Goal: Use online tool/utility: Use online tool/utility

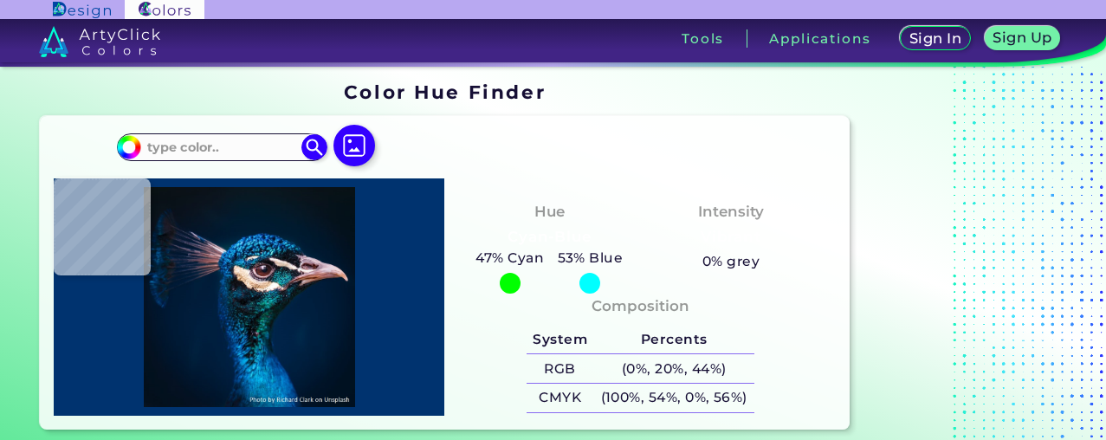
type input "#000000"
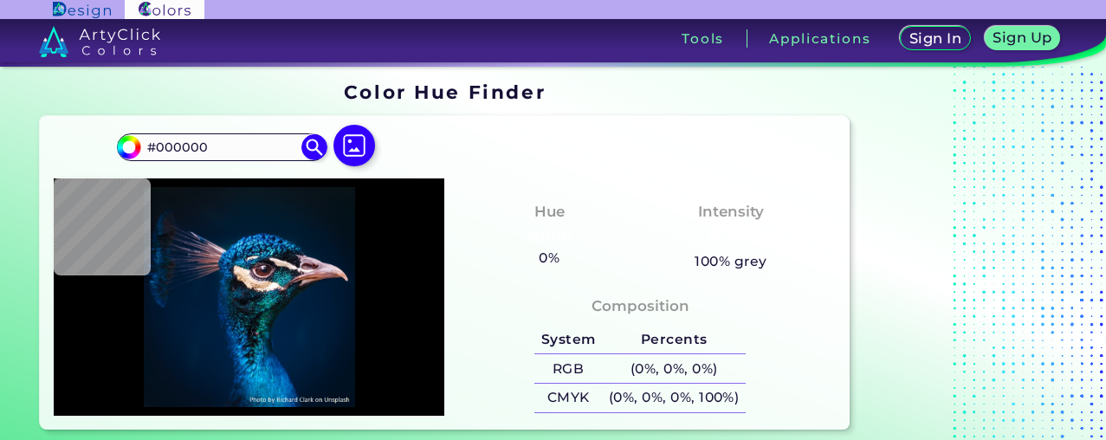
type input "#0b141b"
type input "#0B141B"
type input "#03192e"
type input "#03192E"
type input "#01182d"
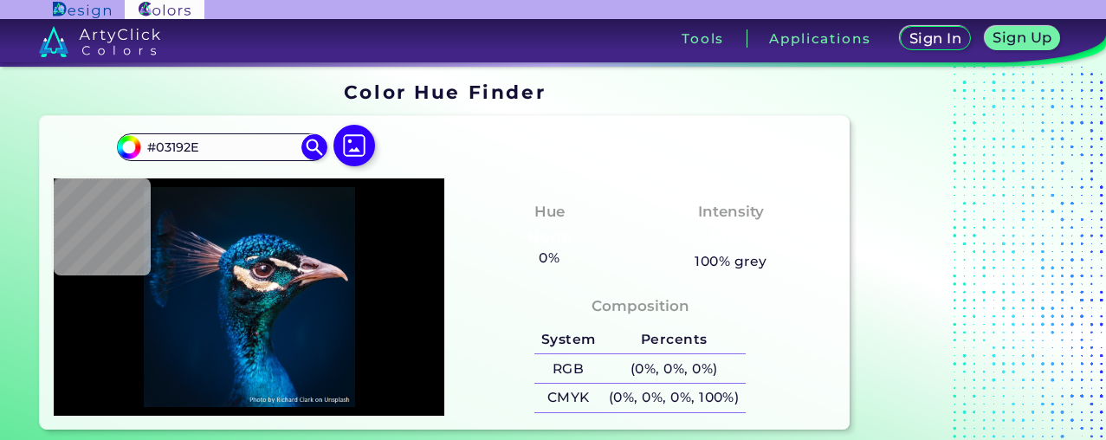
type input "#01182D"
type input "#003447"
type input "#0c65ac"
type input "#0C65AC"
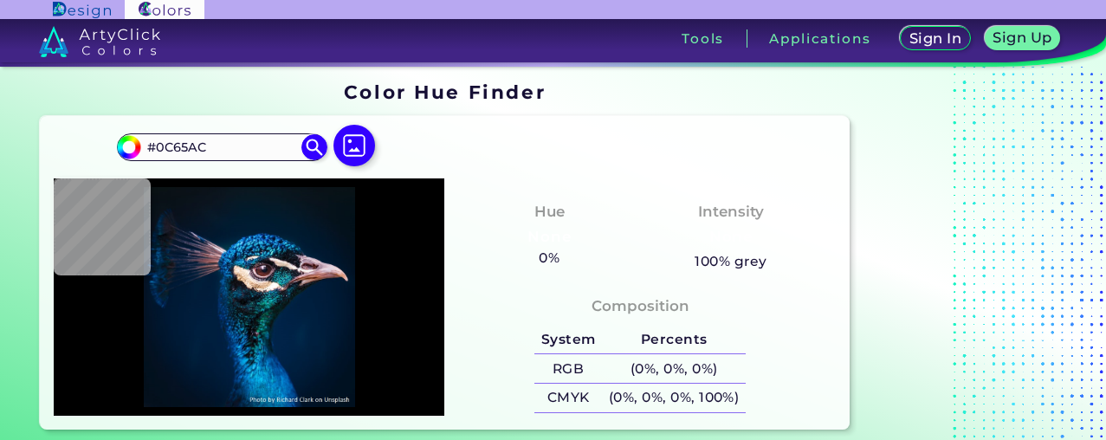
type input "#efdbcc"
type input "#EFDBCC"
type input "#14525f"
type input "#14525F"
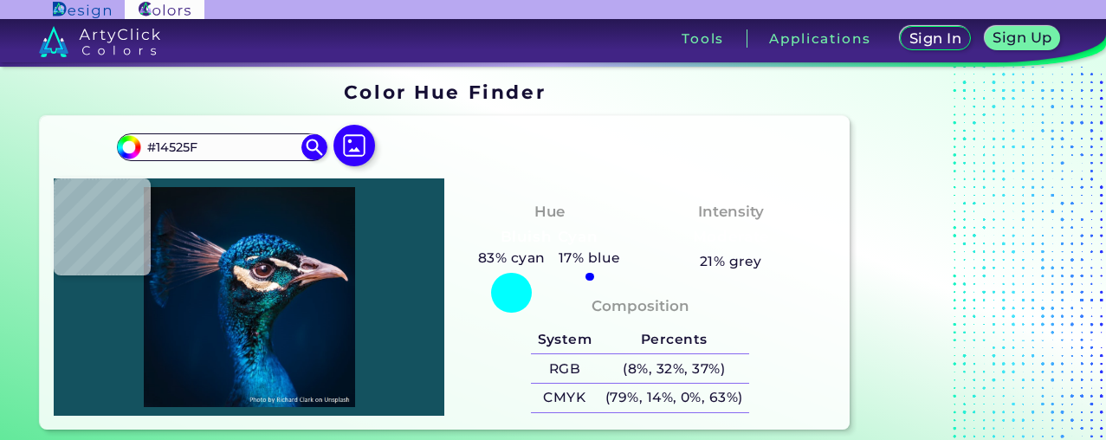
type input "#0a4355"
type input "#0A4355"
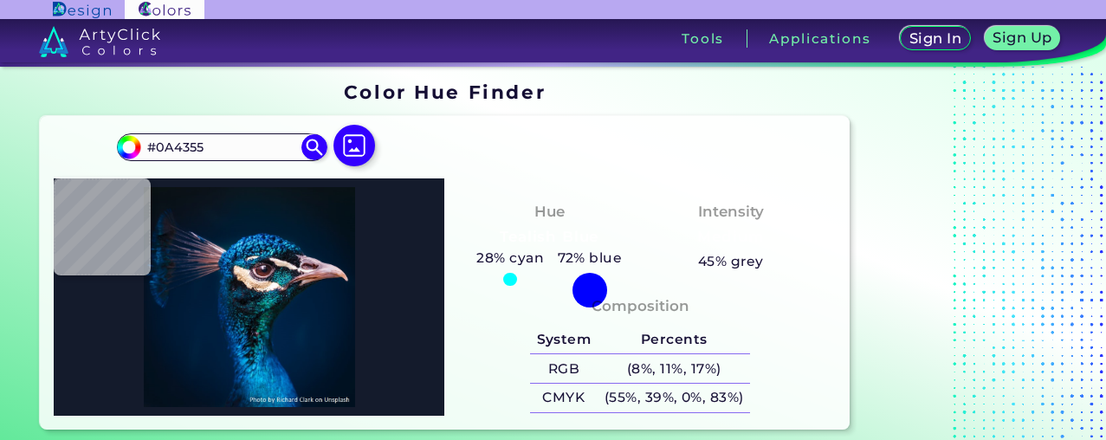
type input "#141b2c"
type input "#141B2C"
type input "#033c73"
type input "#033C73"
type input "#013058"
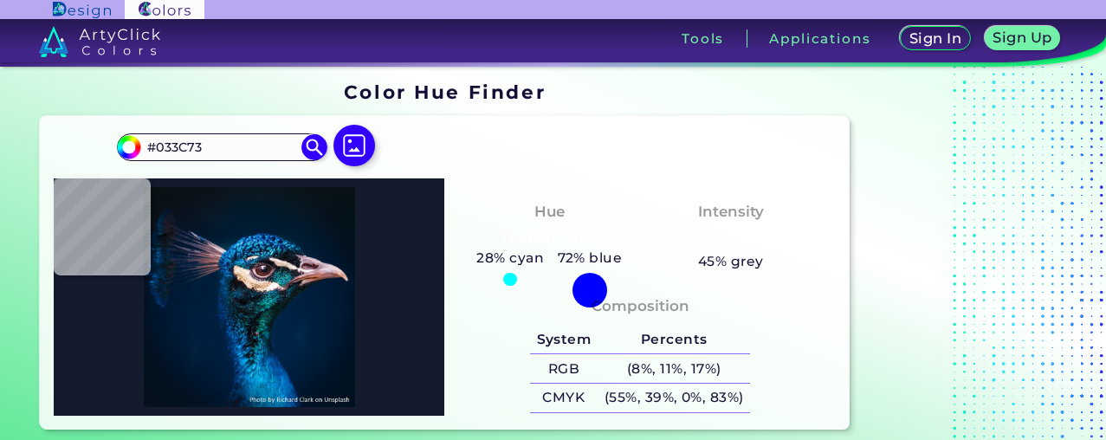
type input "#013058"
type input "#01203d"
type input "#01203D"
type input "#001d3b"
type input "#001D3B"
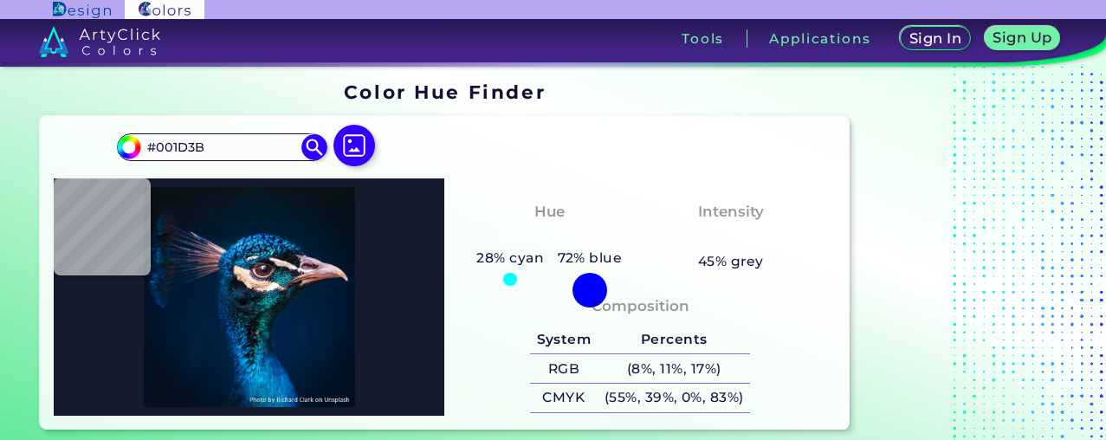
type input "#001b38"
type input "#001B38"
type input "#011c39"
type input "#011C39"
type input "#021d3a"
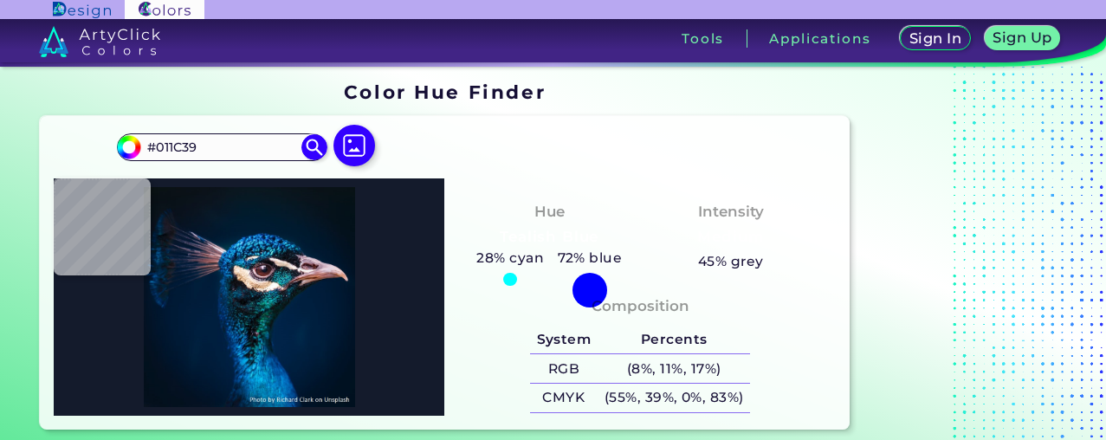
type input "#021D3A"
type input "#001e3a"
type input "#001E3A"
type input "#001d39"
type input "#001D39"
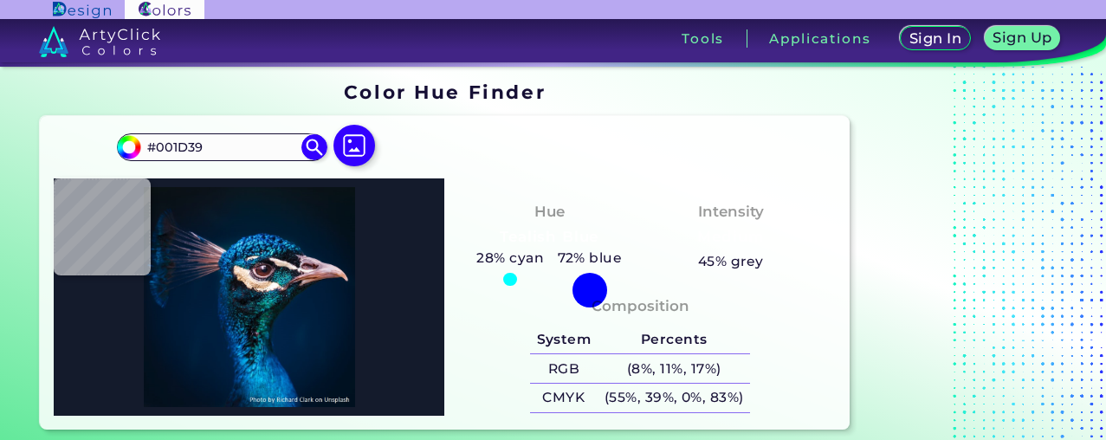
type input "#041e37"
type input "#041E37"
type input "#082340"
type input "#2a3650"
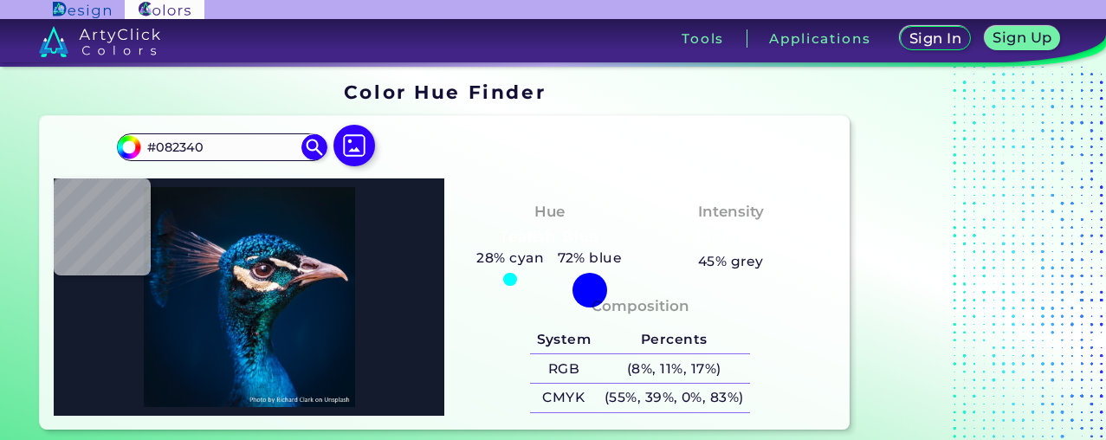
type input "#2A3650"
type input "#002039"
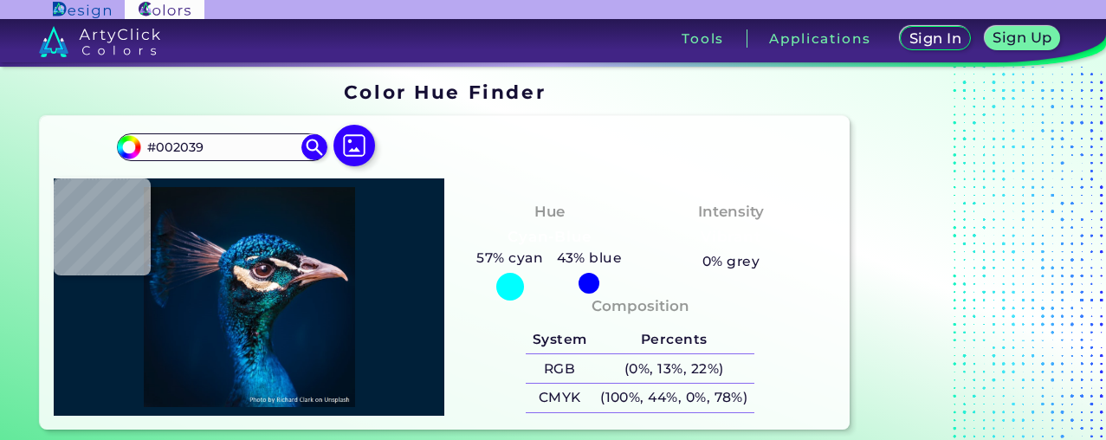
type input "#041933"
type input "#1f3655"
type input "#1F3655"
type input "#061e3d"
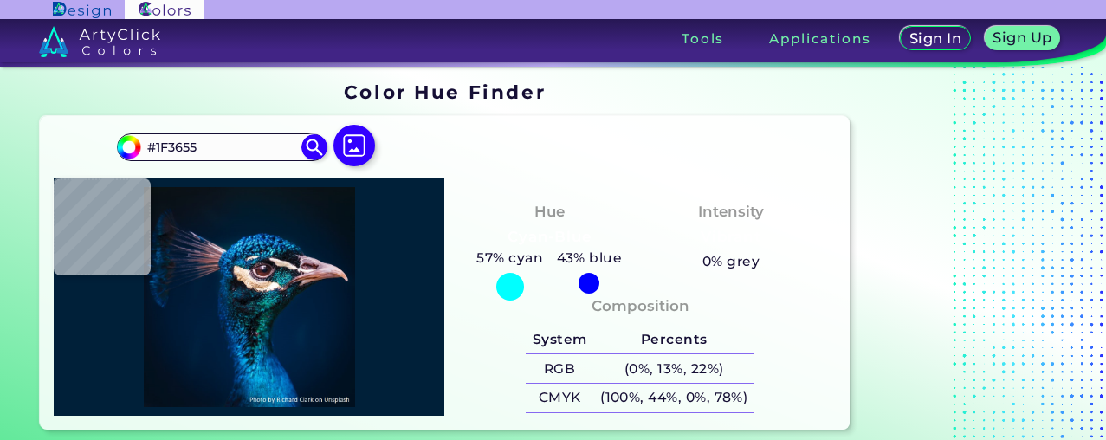
type input "#061E3D"
type input "#011a39"
type input "#011A39"
type input "#001938"
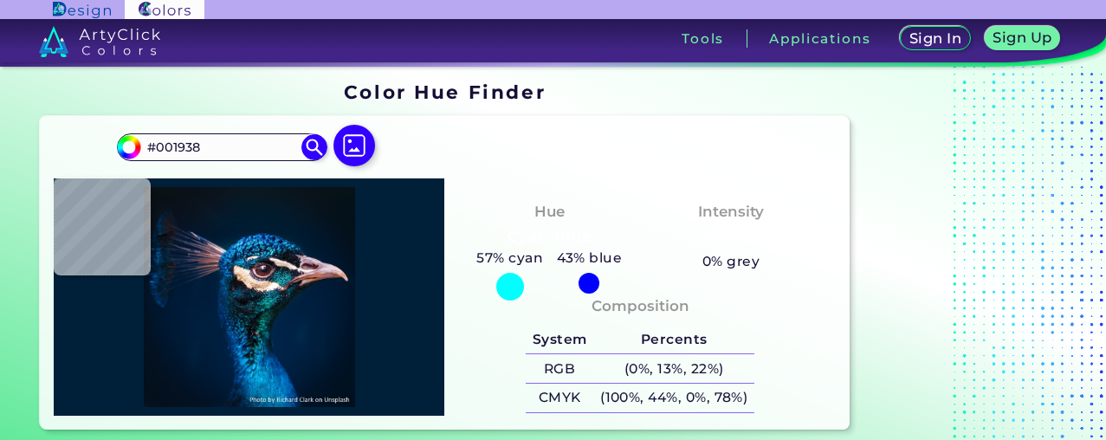
type input "#001a33"
type input "#001A33"
type input "#001931"
type input "#01172e"
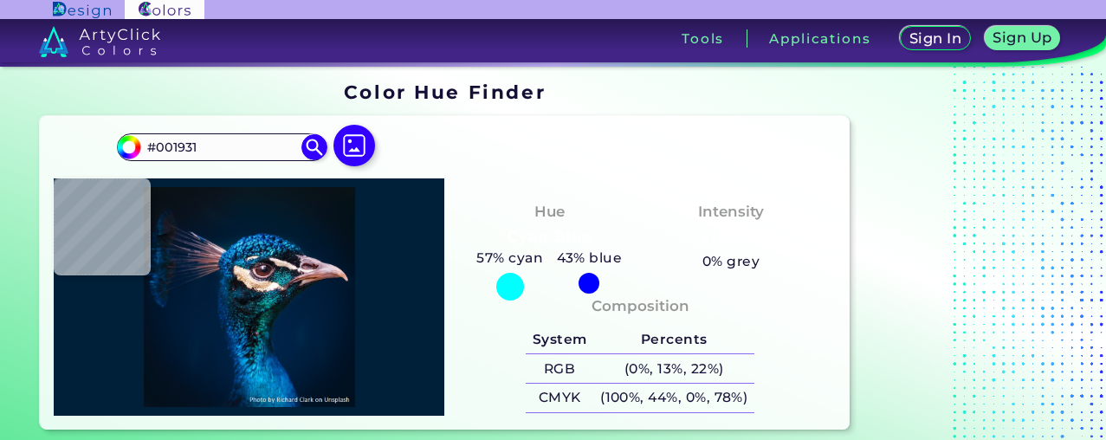
type input "#01172E"
type input "#071b2d"
type input "#071B2D"
type input "#06192b"
type input "#06192B"
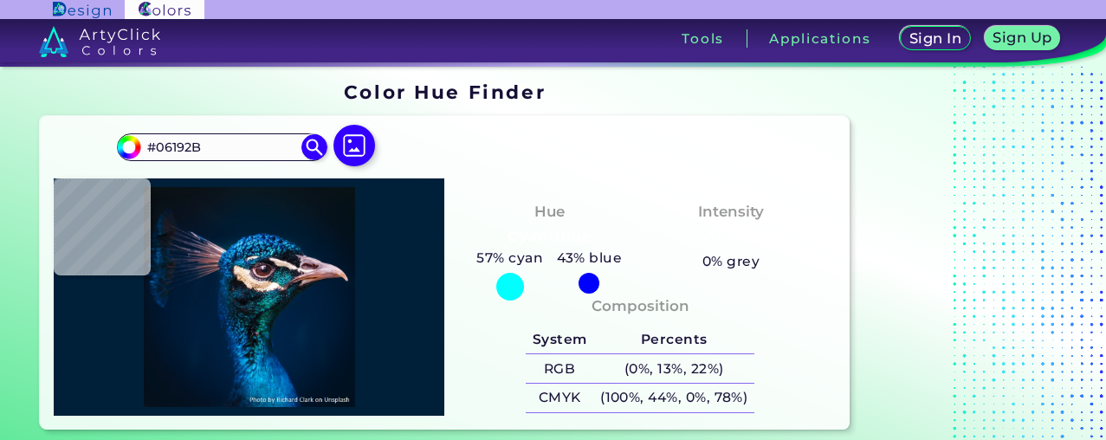
type input "#21212f"
type input "#21212F"
type input "#201d28"
type input "#201D28"
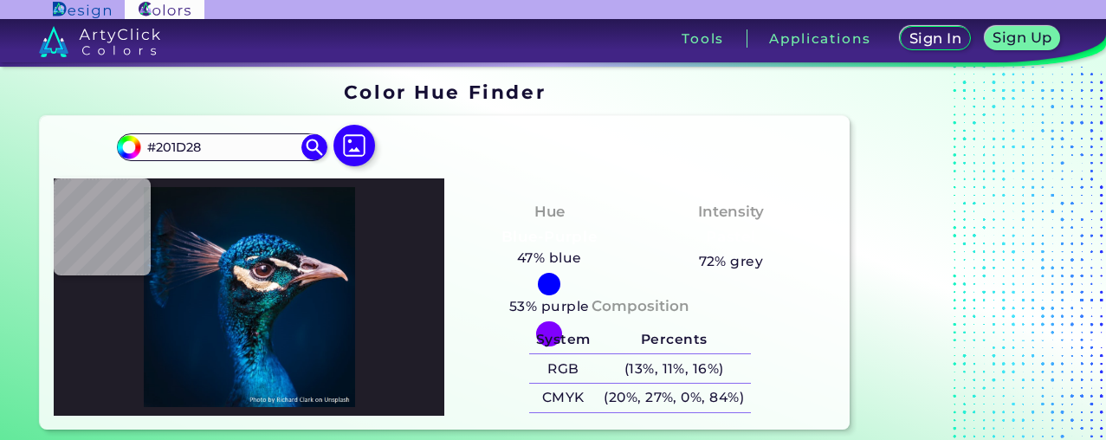
type input "#2e262f"
type input "#2E262F"
type input "#2d2731"
type input "#2D2731"
type input "#27262f"
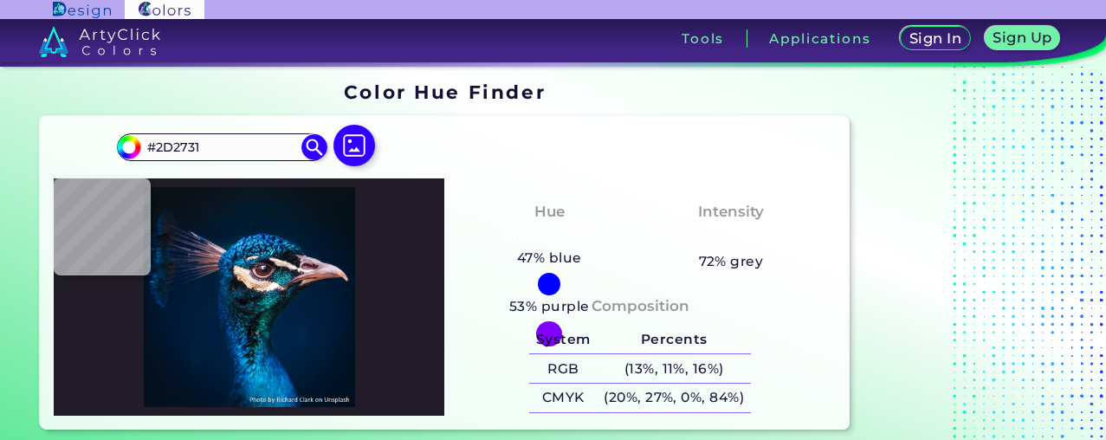
type input "#27262F"
type input "#051f30"
type input "#051F30"
type input "#001d36"
type input "#001D36"
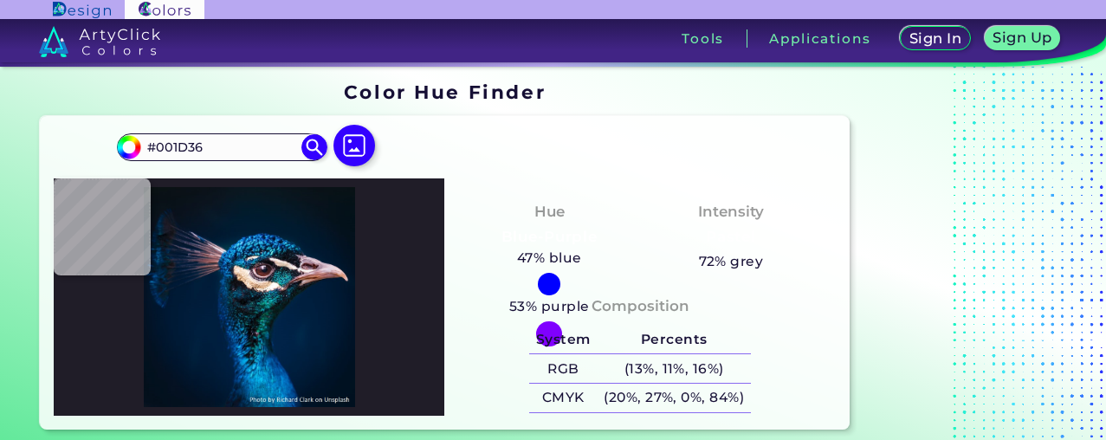
type input "#00274d"
type input "#00274D"
type input "#002743"
type input "#002a52"
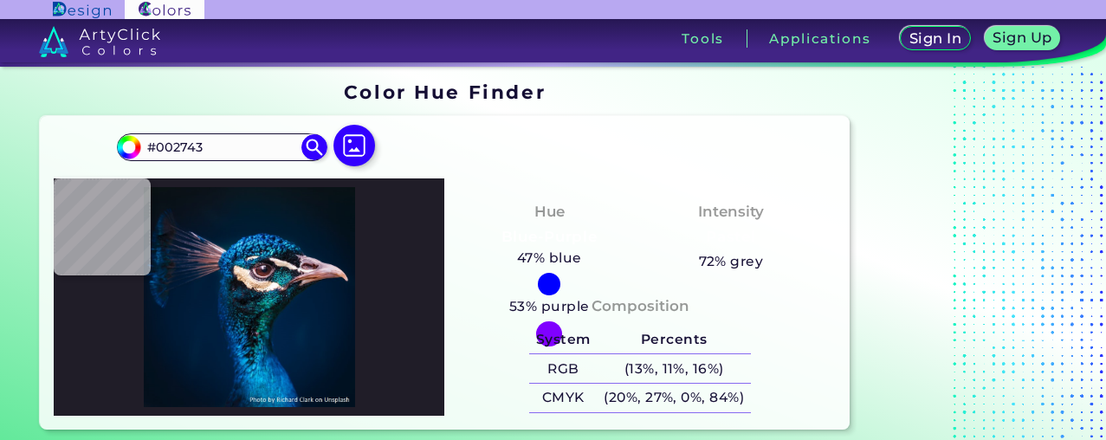
type input "#002A52"
type input "#012b51"
type input "#012B51"
type input "#084d84"
type input "#084D84"
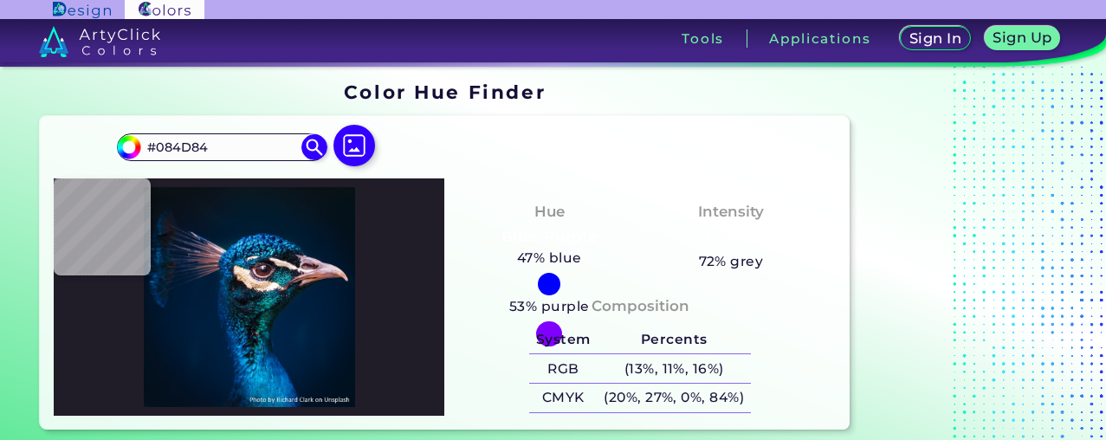
type input "#00325b"
type input "#00325B"
type input "#002140"
type input "#002347"
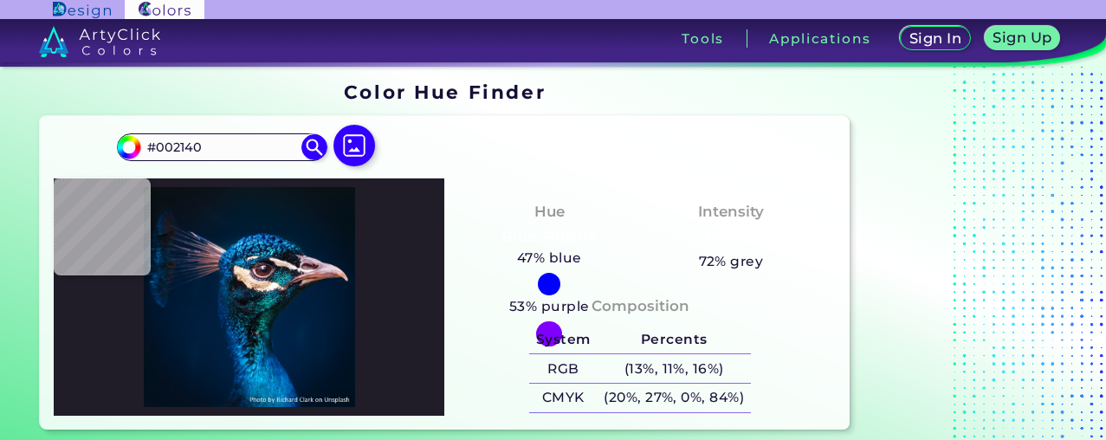
type input "#002347"
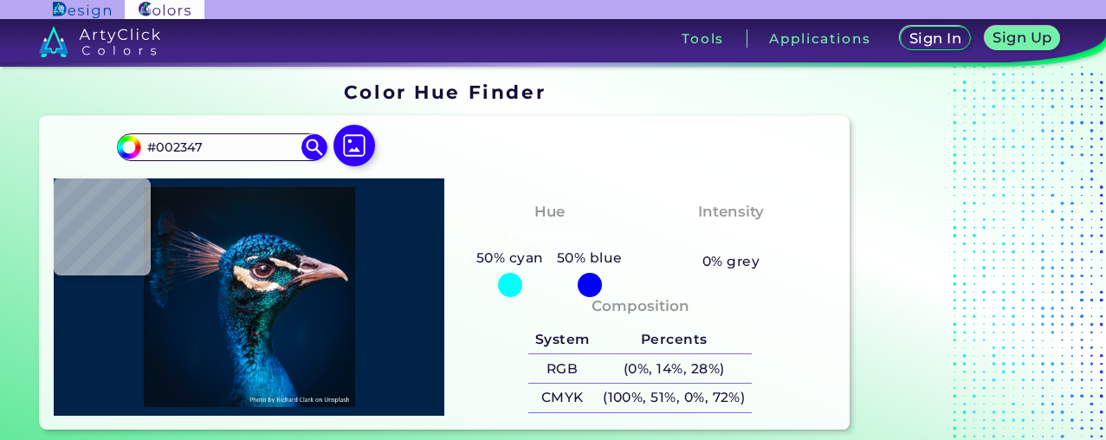
type input "#052242"
type input "#001a35"
type input "#001A35"
type input "#001c3a"
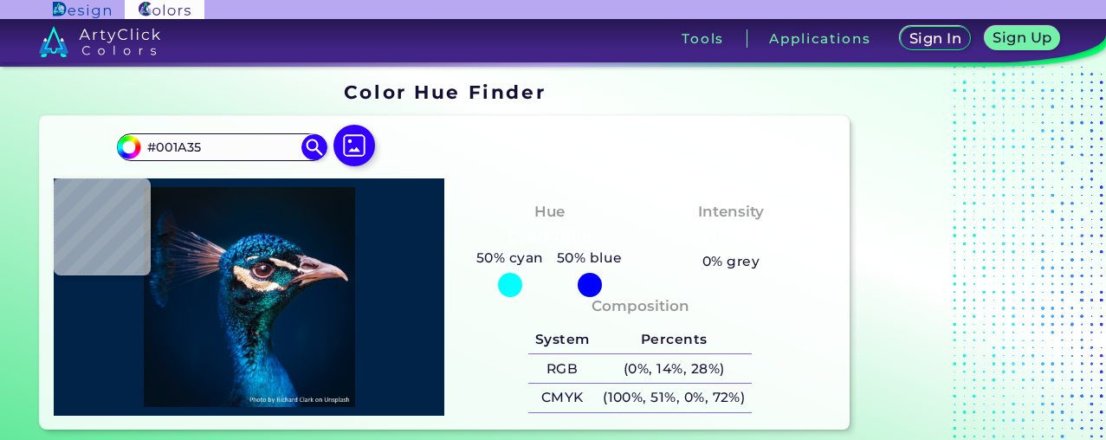
type input "#001C3A"
type input "#001f3e"
type input "#001F3E"
type input "#002046"
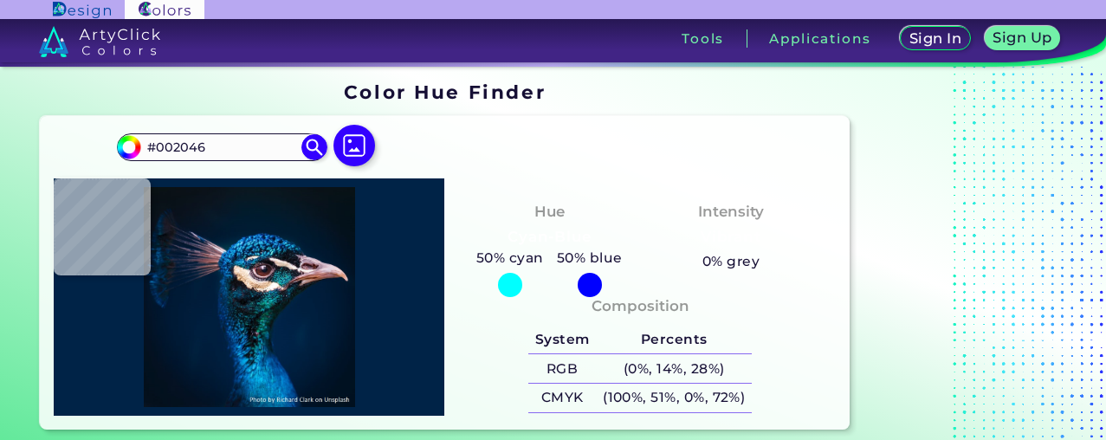
type input "#016eb5"
type input "#016EB5"
type input "#0191d0"
type input "#0191D0"
type input "#07b0df"
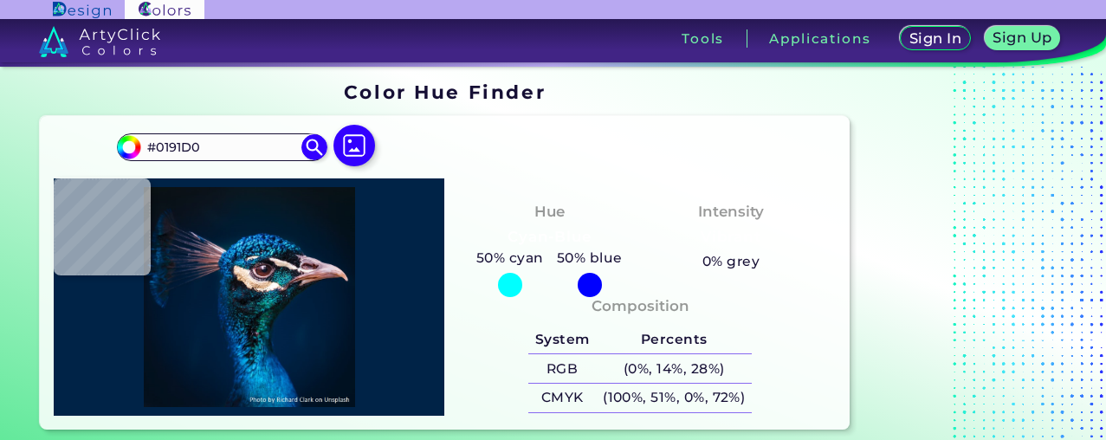
type input "#07B0DF"
type input "#039ede"
type input "#039EDE"
type input "#06c0ef"
type input "#06C0EF"
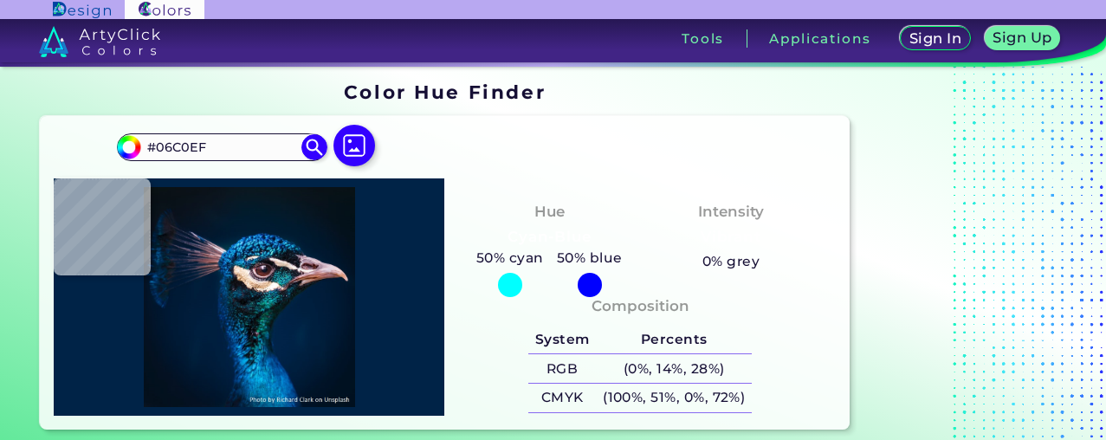
type input "#05bcec"
type input "#05BCEC"
type input "#0992ca"
type input "#0992CA"
type input "#0895c7"
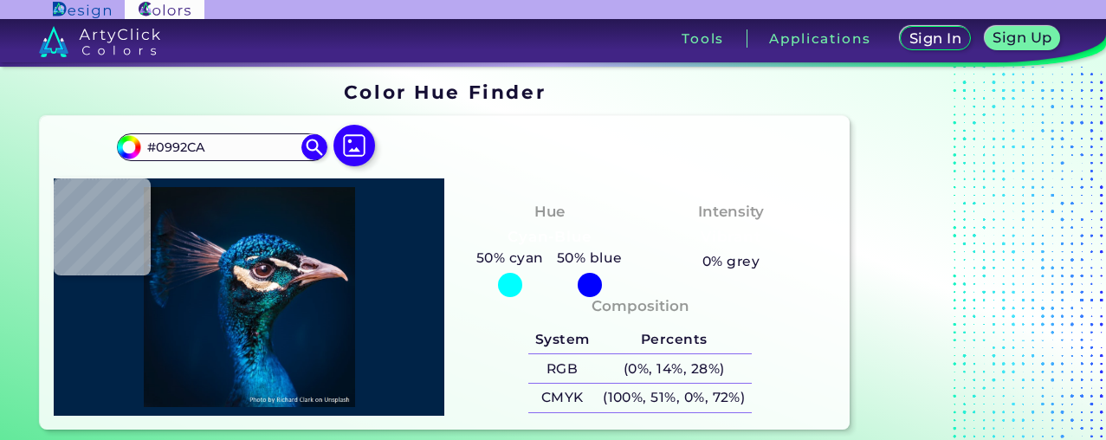
type input "#0895C7"
type input "#006ba5"
type input "#006BA5"
type input "#0070b6"
type input "#0070B6"
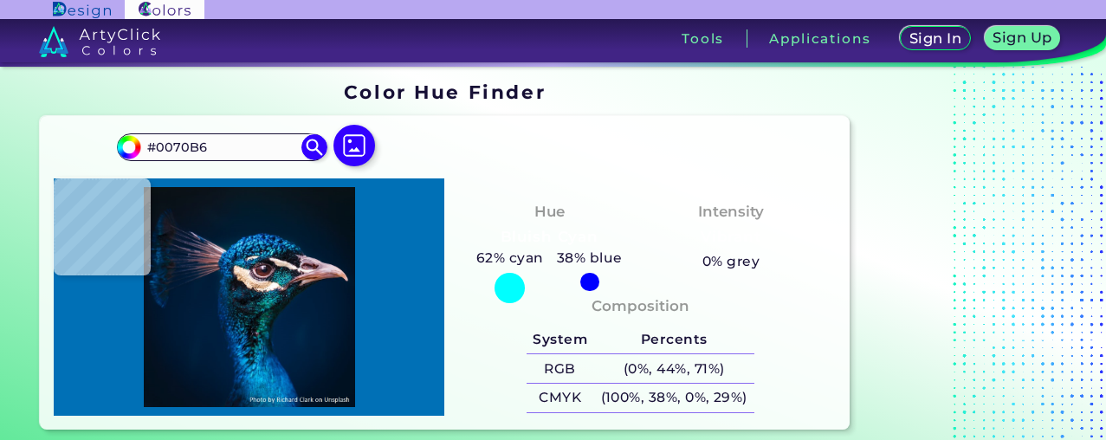
type input "#0695c9"
type input "#0695C9"
type input "#007baf"
type input "#007BAF"
type input "#068cc7"
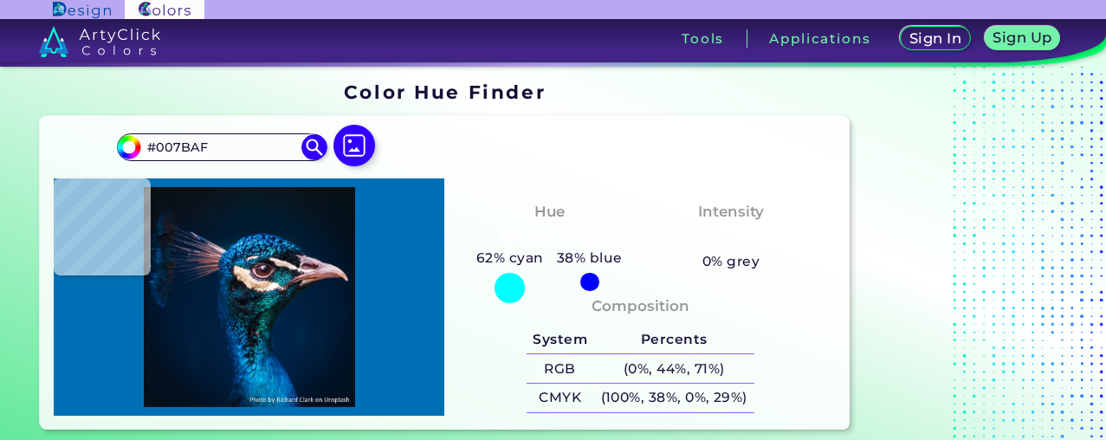
type input "#068CC7"
type input "#0e89c4"
type input "#0E89C4"
type input "#0c8ac8"
type input "#0C8AC8"
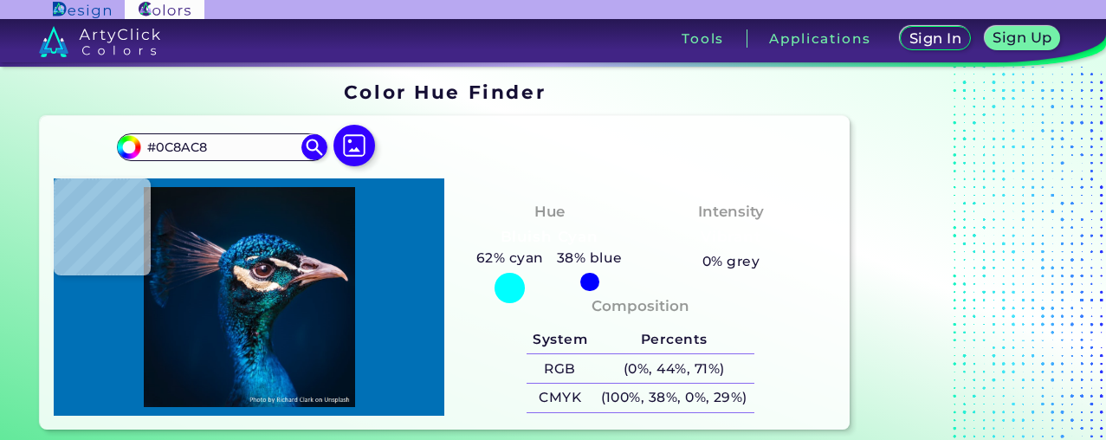
type input "#0380b4"
type input "#0380B4"
type input "#037fbf"
type input "#037FBF"
type input "#0582c3"
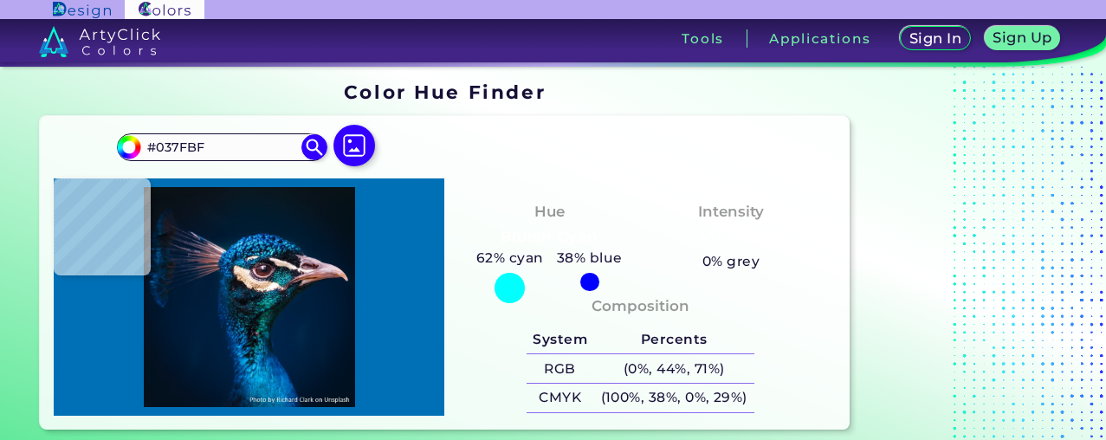
type input "#0582C3"
type input "#0e79b6"
type input "#0E79B6"
type input "#115c9a"
type input "#115C9A"
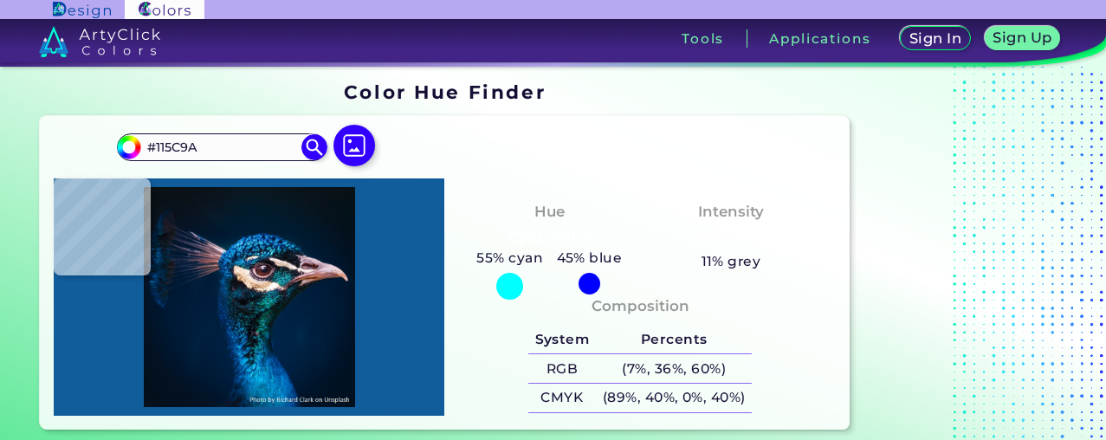
type input "#0e79b6"
type input "#0E79B6"
type input "#097db2"
type input "#097DB2"
type input "#049bd4"
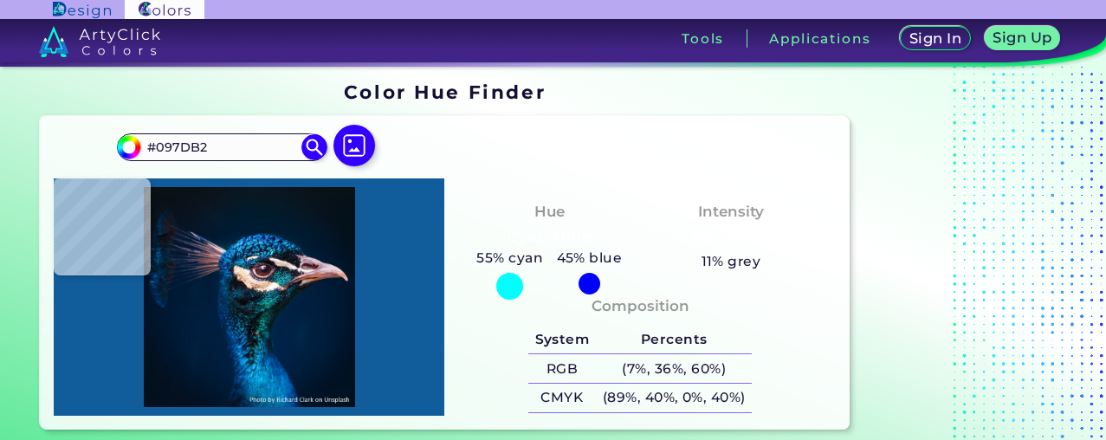
type input "#049BD4"
type input "#0aa4e1"
type input "#0AA4E1"
type input "#0497d6"
type input "#0497D6"
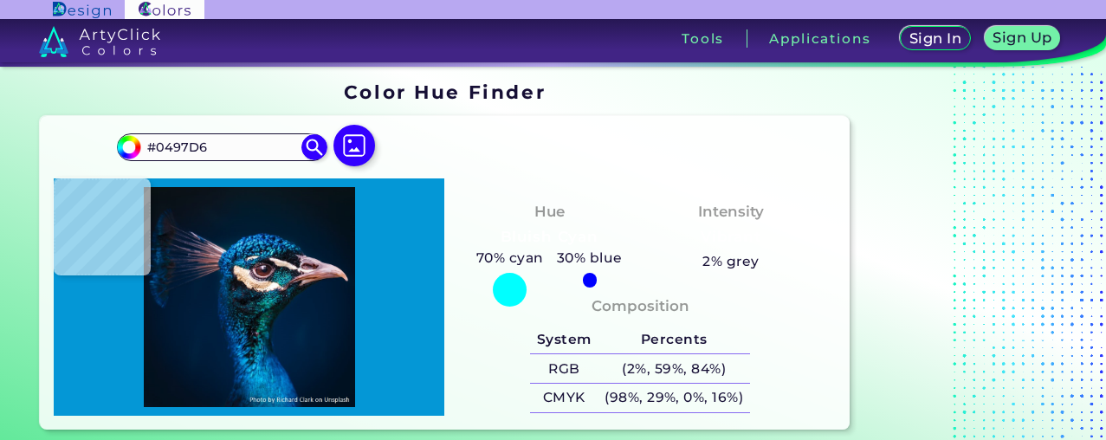
type input "#006eb0"
type input "#006EB0"
type input "#0ab6e9"
type input "#0AB6E9"
type input "#006ea9"
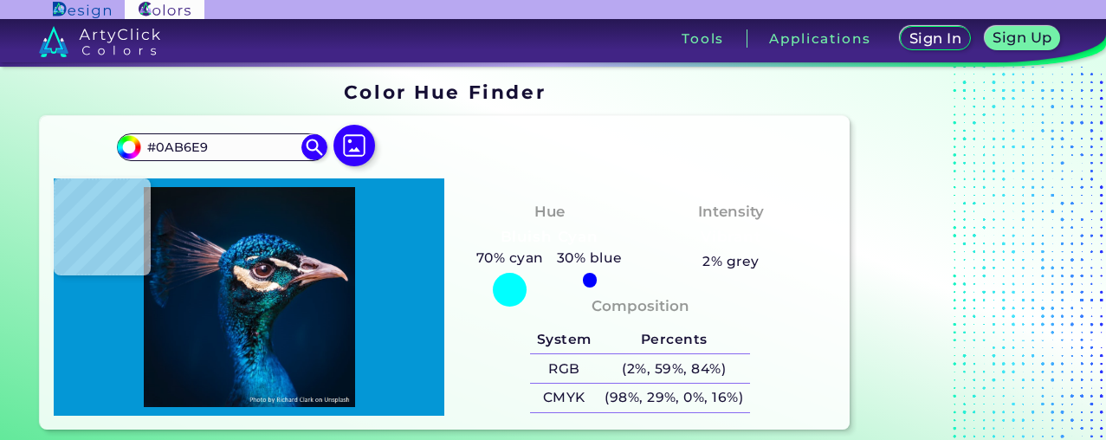
type input "#006EA9"
type input "#0f87bc"
type input "#0F87BC"
type input "#0686c4"
type input "#0686C4"
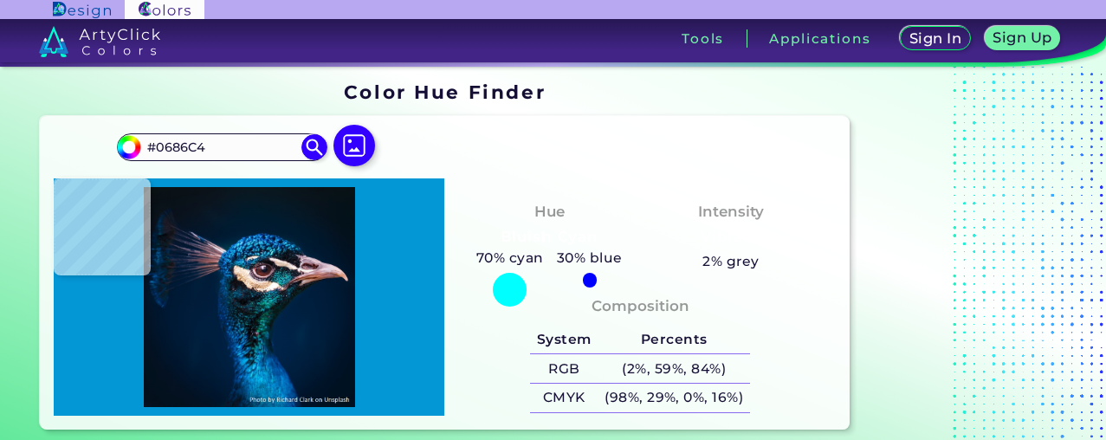
type input "#008aca"
type input "#008ACA"
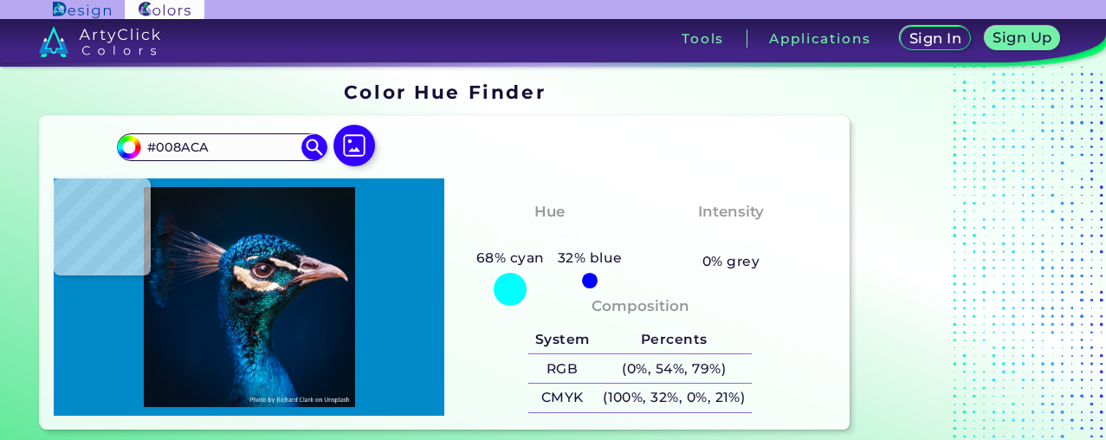
type input "#067fc7"
type input "#067FC7"
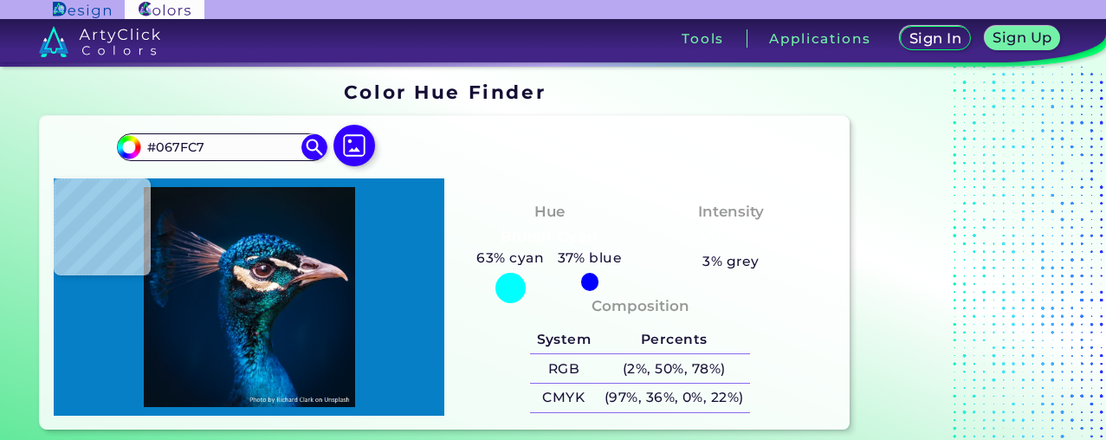
type input "#0089c9"
type input "#0089C9"
type input "#0b8fcc"
type input "#0B8FCC"
type input "#037bb6"
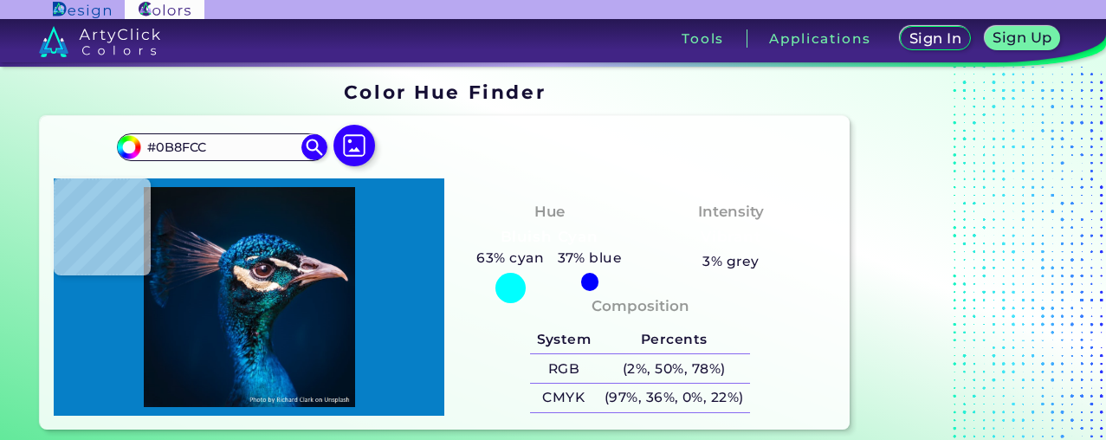
type input "#037BB6"
type input "#0eabe0"
type input "#0EABE0"
type input "#0695c9"
type input "#0695C9"
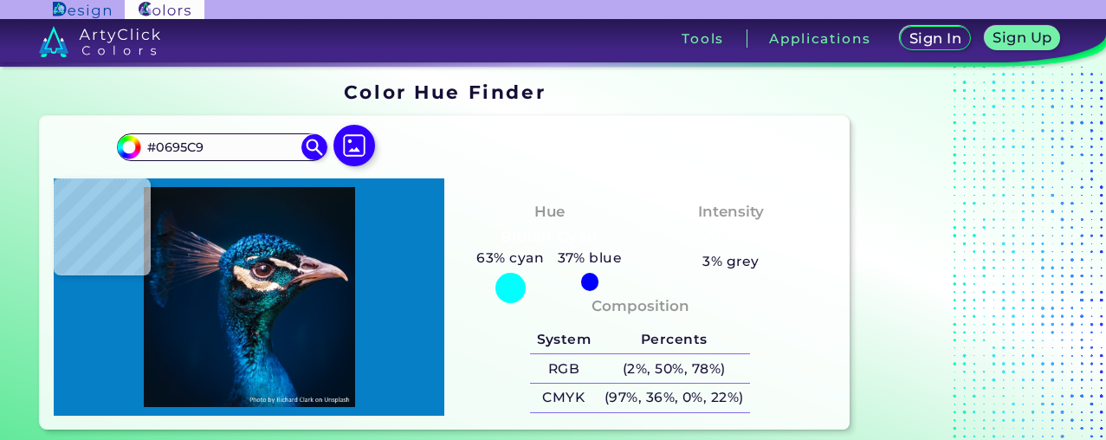
type input "#027eba"
type input "#027EBA"
type input "#006ea1"
type input "#006EA1"
type input "#036996"
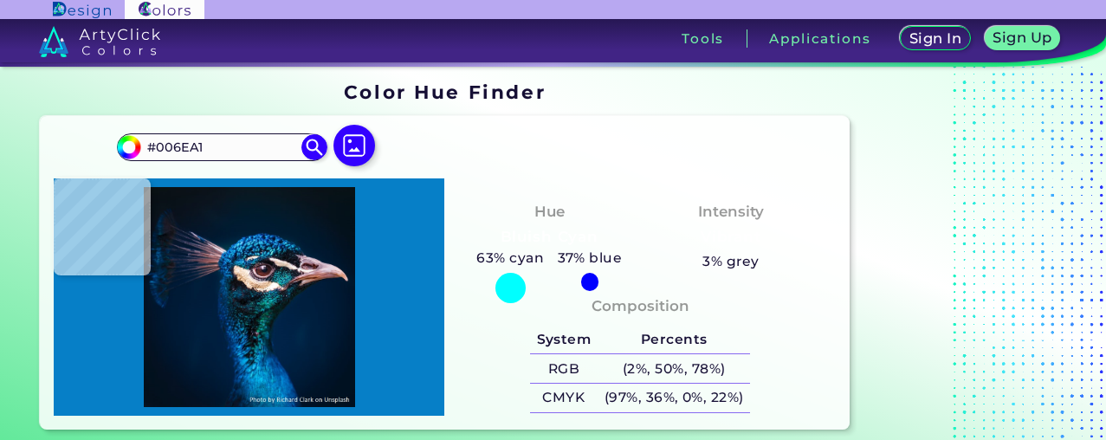
type input "#036996"
type input "#006992"
type input "#006493"
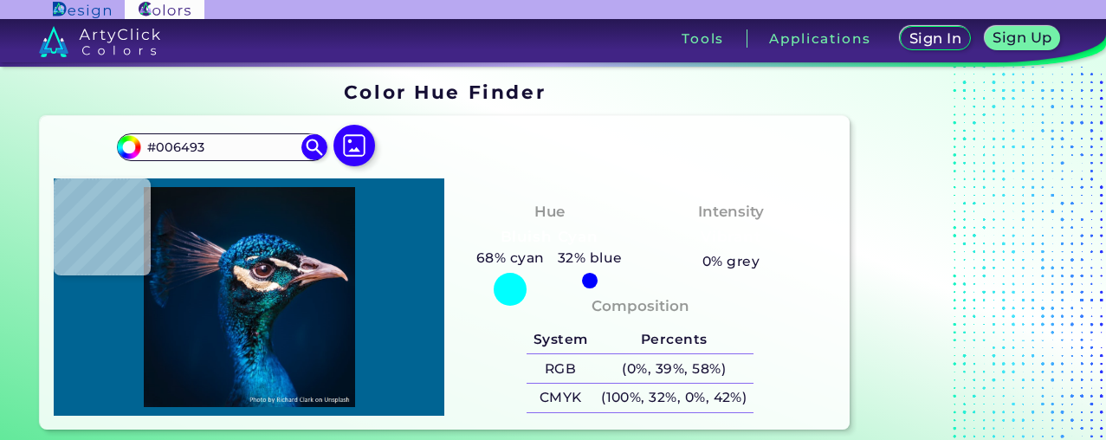
type input "#016492"
type input "#006493"
type input "#097fa8"
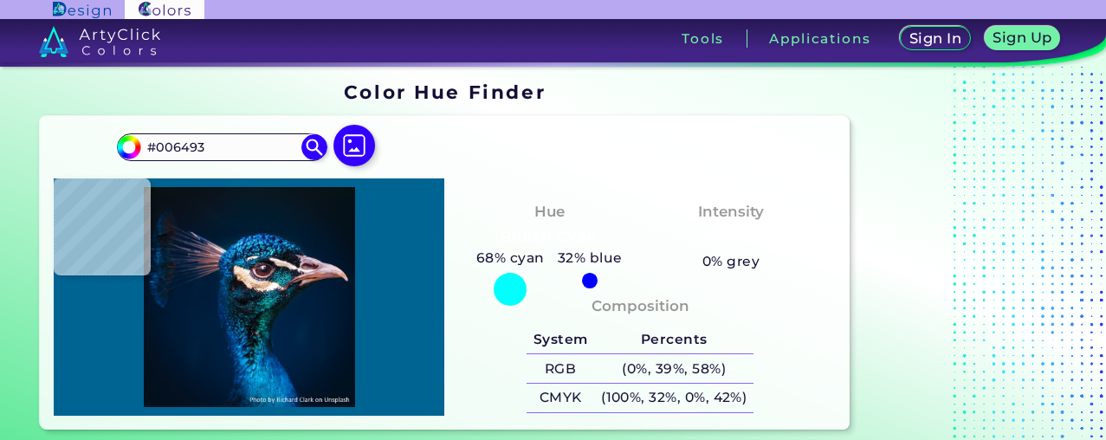
type input "#097FA8"
type input "#036996"
type input "#027eba"
type input "#027EBA"
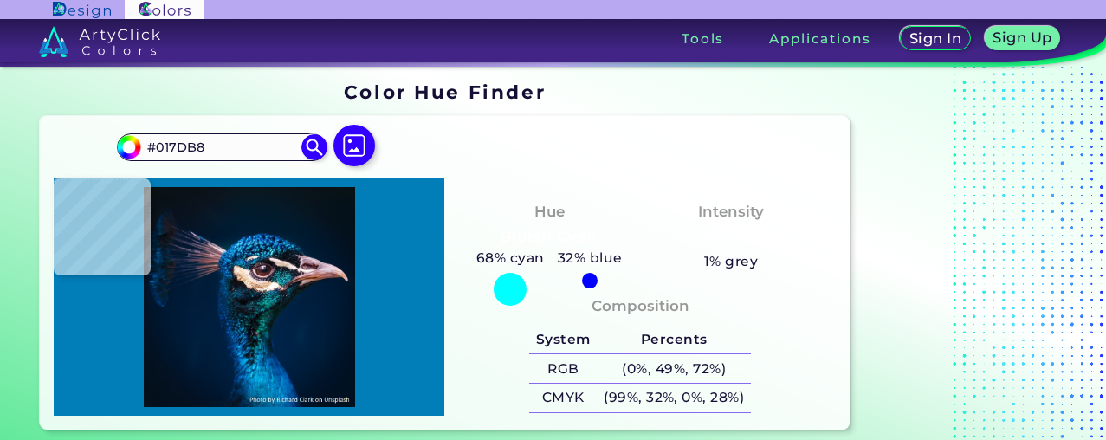
click at [271, 383] on img at bounding box center [248, 297] width 373 height 220
drag, startPoint x: 213, startPoint y: 151, endPoint x: 92, endPoint y: 160, distance: 121.6
click at [92, 160] on div "#017db8 #017DB8 Acadia ◉ Acid Green ◉ Aero Blue ◉ Alabaster ◉ Albescent White ◉…" at bounding box center [444, 273] width 809 height 314
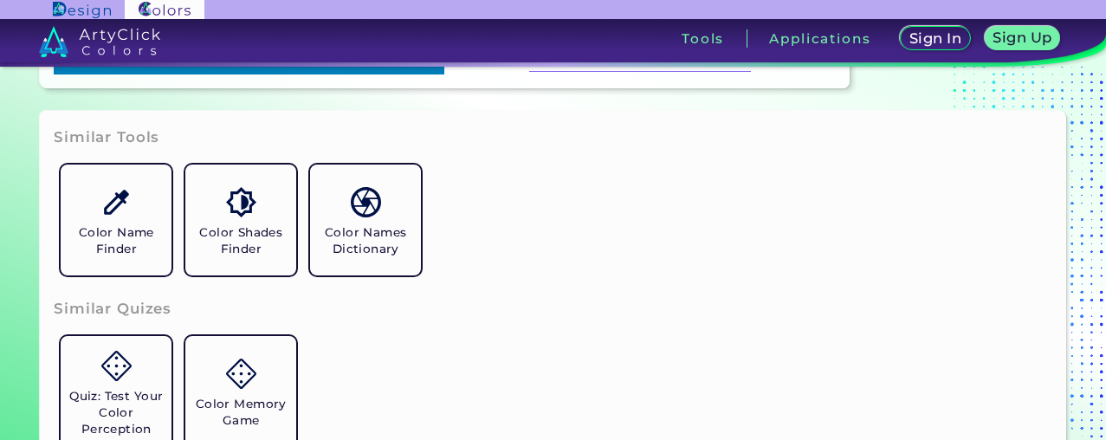
scroll to position [349, 0]
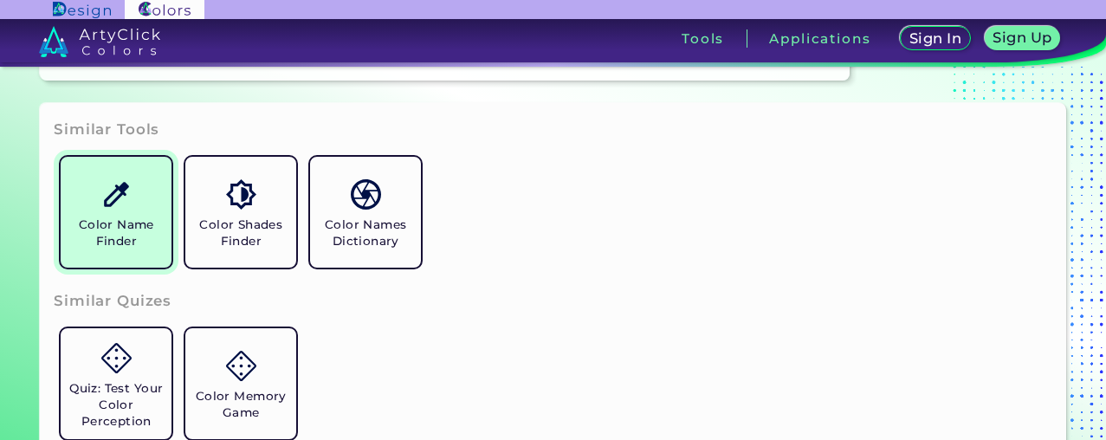
click at [133, 243] on h5 "Color Name Finder" at bounding box center [116, 233] width 97 height 33
